Goal: Task Accomplishment & Management: Use online tool/utility

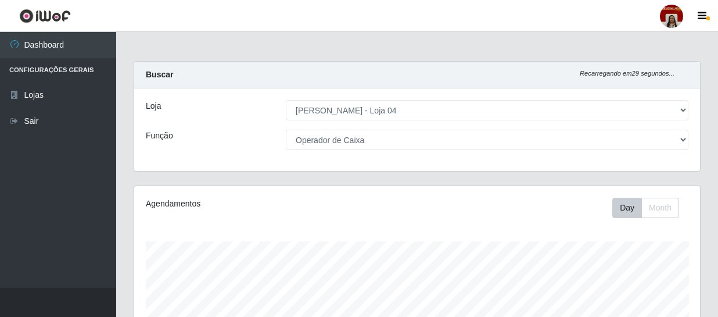
select select "251"
select select "22"
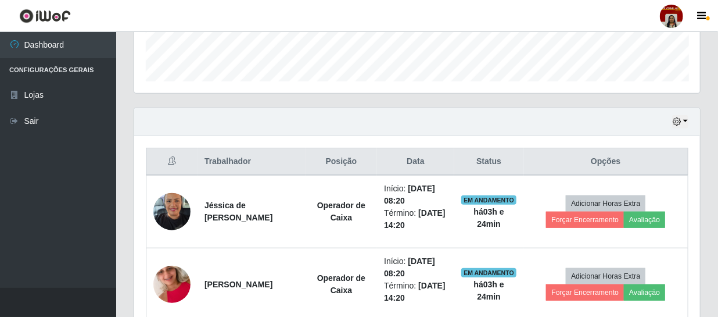
scroll to position [273, 0]
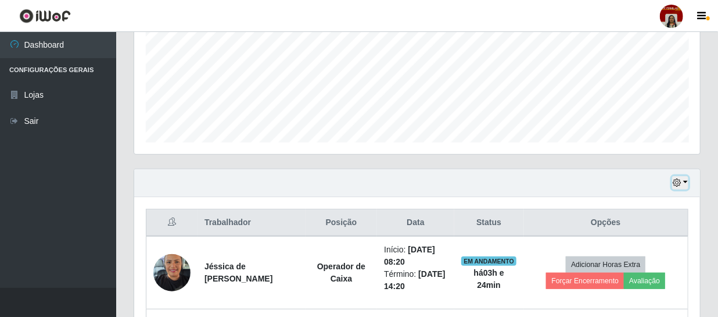
click at [680, 184] on icon "button" at bounding box center [677, 182] width 8 height 8
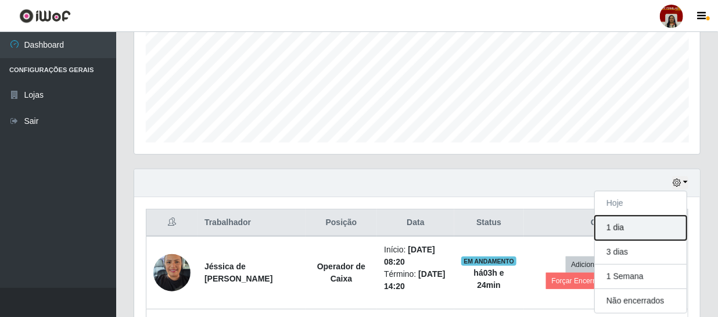
click at [627, 225] on button "1 dia" at bounding box center [641, 228] width 92 height 24
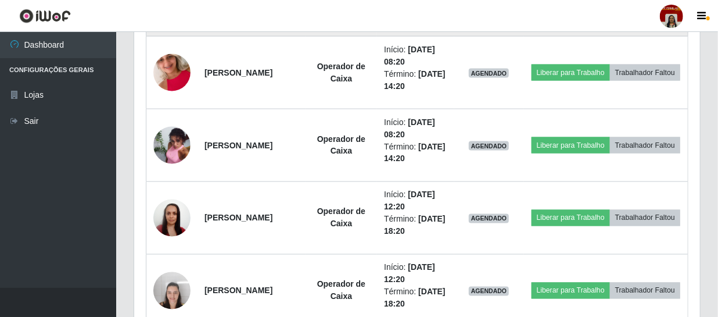
scroll to position [854, 0]
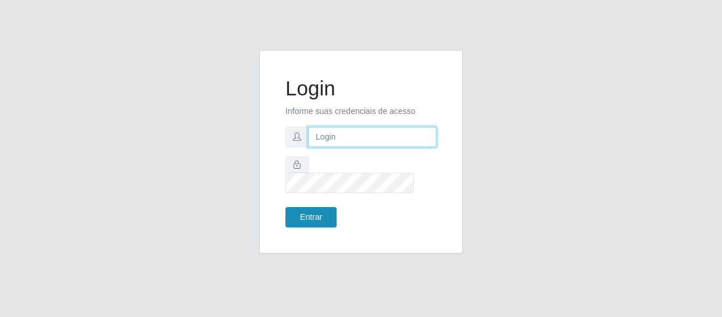
type input "[EMAIL_ADDRESS][DOMAIN_NAME]"
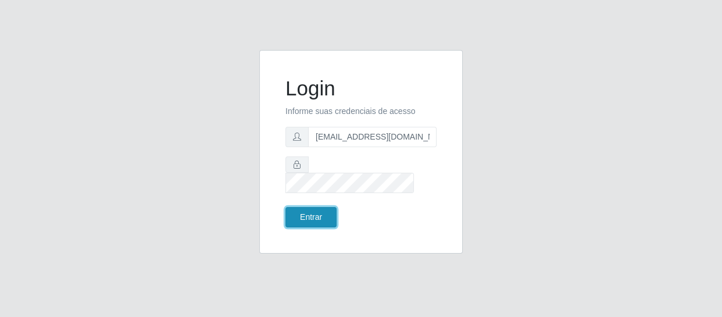
click at [328, 207] on button "Entrar" at bounding box center [310, 217] width 51 height 20
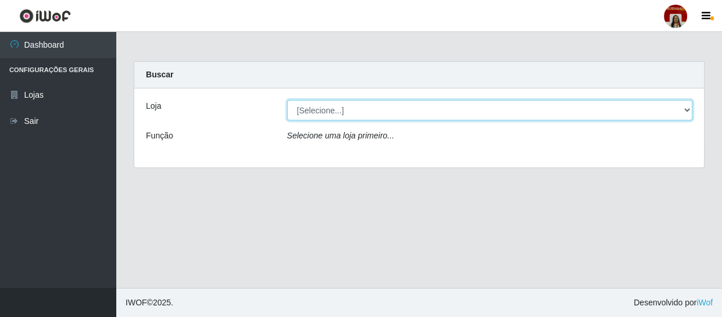
click at [326, 108] on select "[Selecione...] Mar Vermelho - Loja 04" at bounding box center [490, 110] width 406 height 20
select select "251"
click at [287, 100] on select "[Selecione...] Mar Vermelho - Loja 04" at bounding box center [490, 110] width 406 height 20
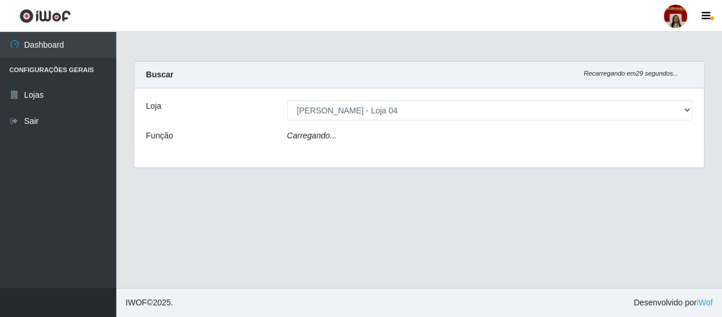
click at [330, 138] on icon "Carregando..." at bounding box center [312, 135] width 50 height 9
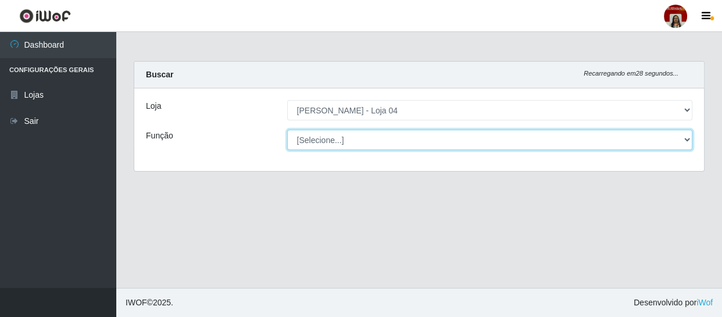
click at [330, 138] on select "[Selecione...] ASG ASG + ASG ++ Auxiliar de Depósito Auxiliar de Depósito + Aux…" at bounding box center [490, 140] width 406 height 20
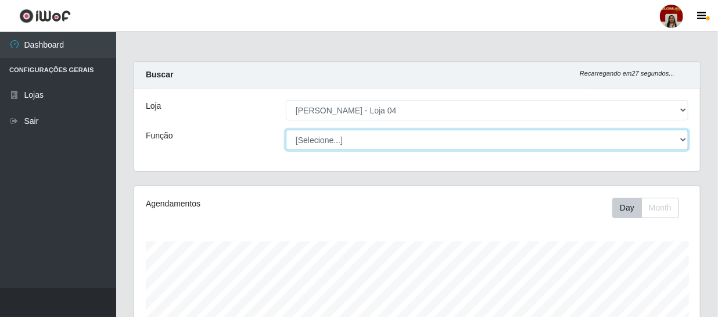
scroll to position [241, 566]
select select "22"
click at [286, 130] on select "[Selecione...] ASG ASG + ASG ++ Auxiliar de Depósito Auxiliar de Depósito + Aux…" at bounding box center [487, 140] width 403 height 20
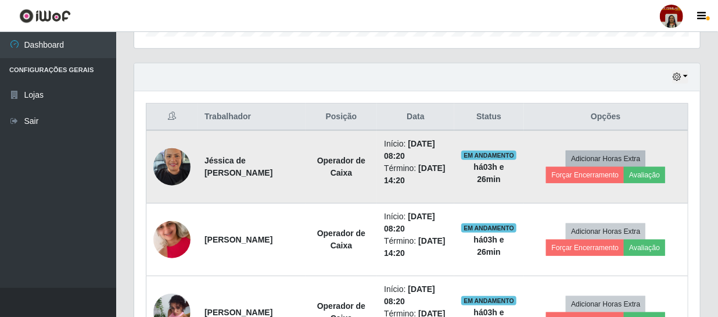
scroll to position [326, 0]
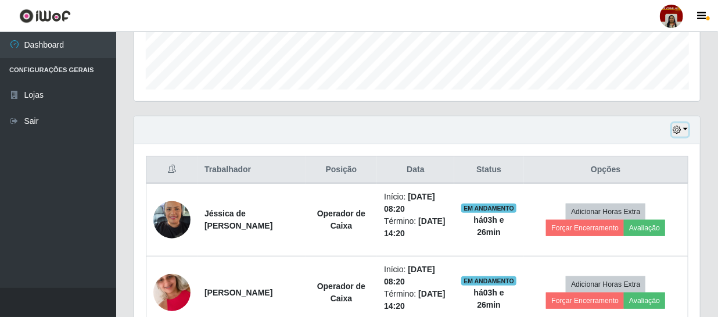
click at [677, 125] on icon "button" at bounding box center [677, 129] width 8 height 8
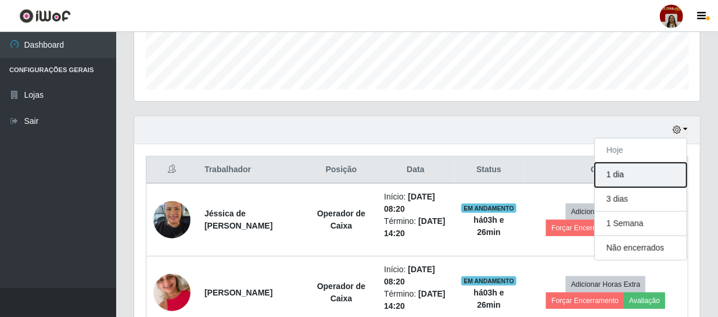
click at [622, 173] on button "1 dia" at bounding box center [641, 175] width 92 height 24
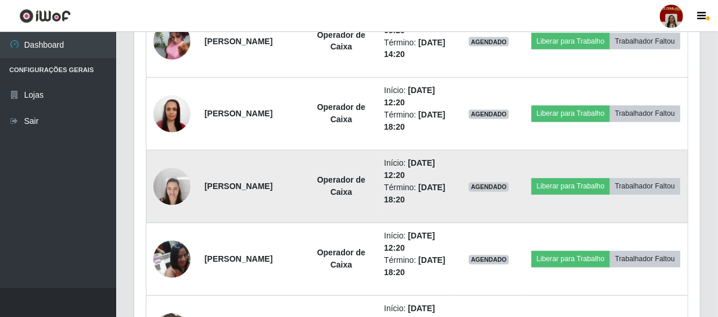
scroll to position [1046, 0]
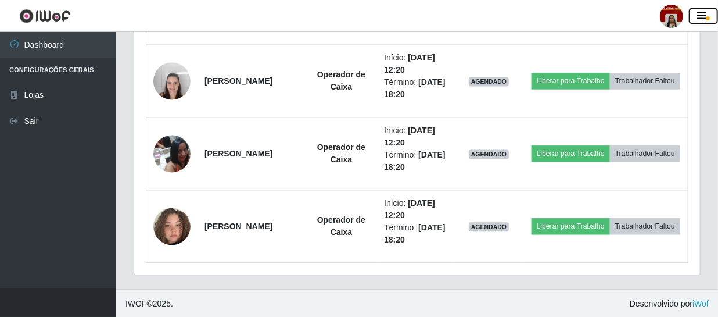
click at [703, 19] on icon "button" at bounding box center [702, 16] width 9 height 10
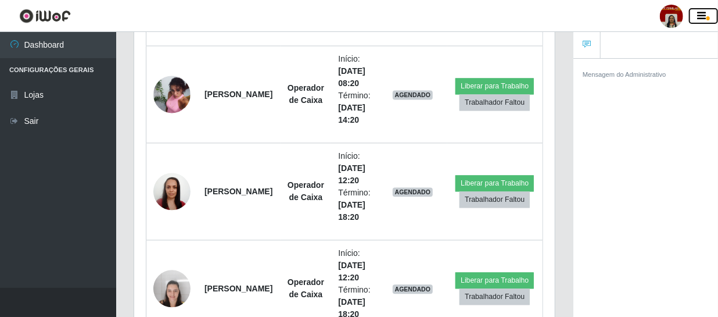
scroll to position [580760, 580579]
click at [700, 19] on icon "button" at bounding box center [702, 16] width 9 height 10
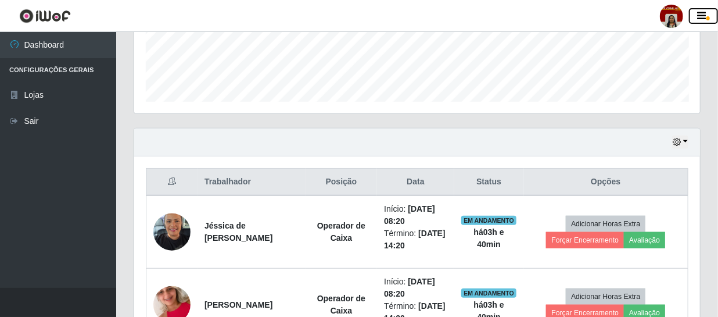
scroll to position [306, 0]
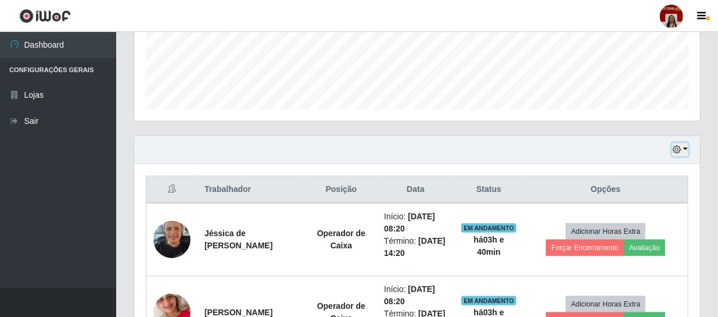
click at [677, 145] on icon "button" at bounding box center [677, 149] width 8 height 8
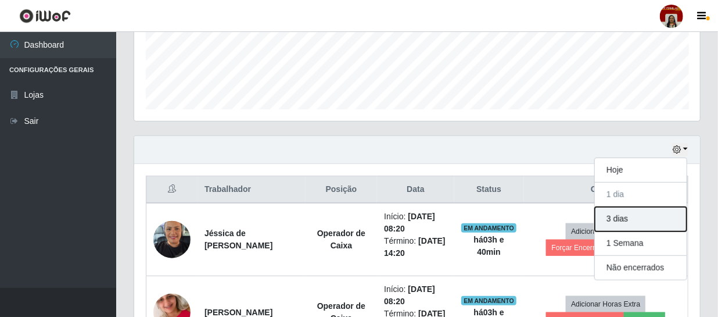
click at [639, 217] on button "3 dias" at bounding box center [641, 219] width 92 height 24
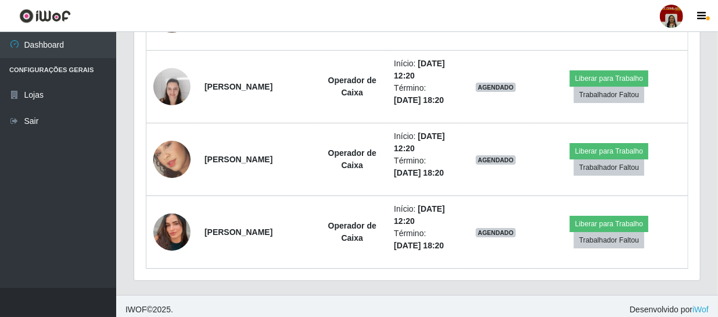
scroll to position [1771, 0]
